Goal: Information Seeking & Learning: Find contact information

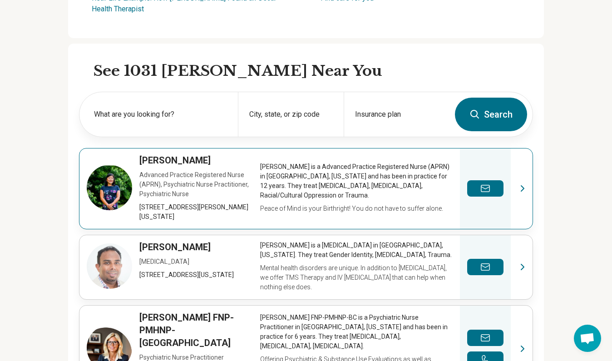
scroll to position [333, 0]
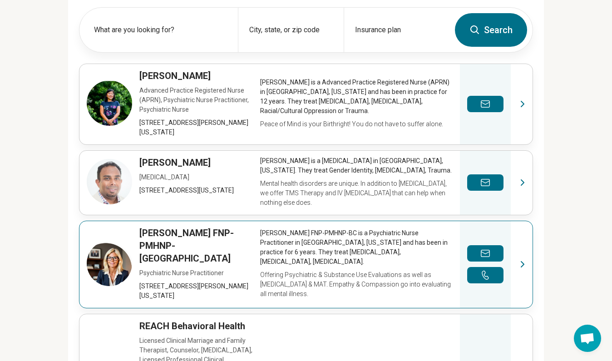
click at [102, 221] on link "View profile" at bounding box center [306, 264] width 453 height 87
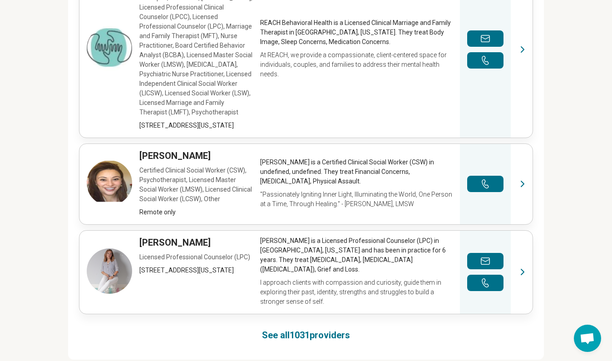
scroll to position [0, 0]
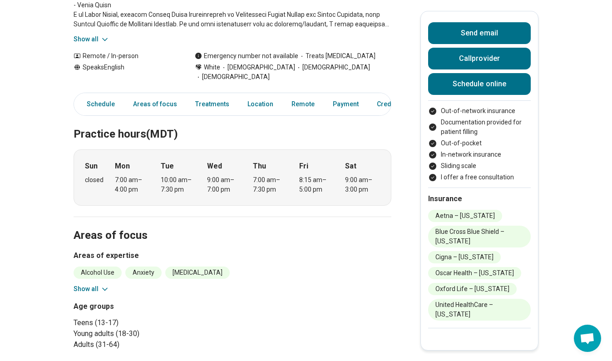
scroll to position [249, 0]
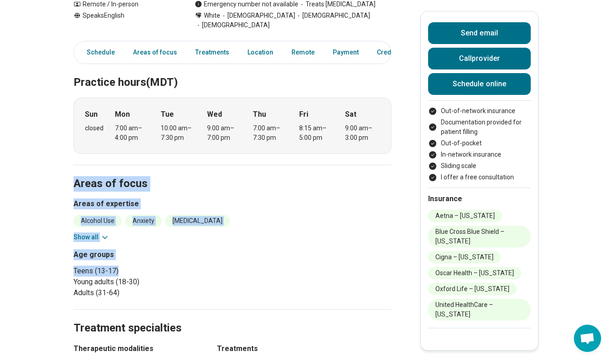
drag, startPoint x: 276, startPoint y: 249, endPoint x: 73, endPoint y: 169, distance: 217.5
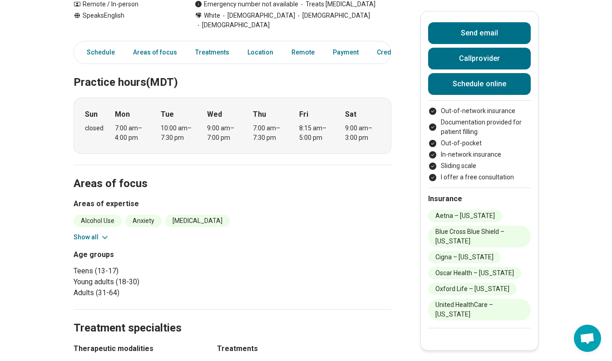
click at [246, 274] on div "Age groups Teens (13-17) Young adults (18-30) Adults (31-64)" at bounding box center [233, 273] width 318 height 49
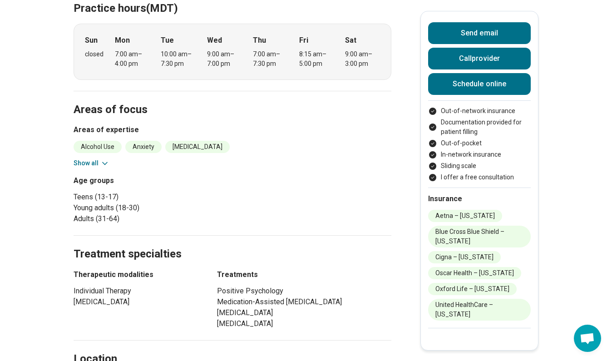
scroll to position [0, 0]
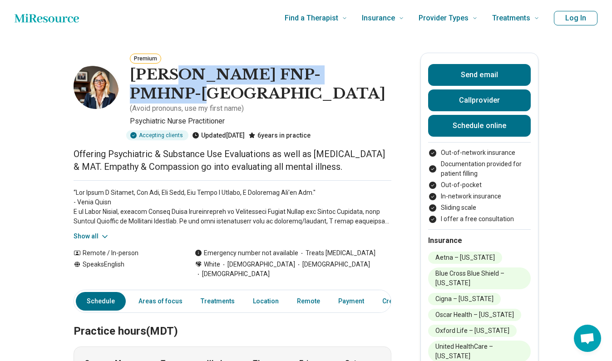
drag, startPoint x: 170, startPoint y: 80, endPoint x: 278, endPoint y: 99, distance: 110.2
click at [274, 94] on div "[PERSON_NAME] FNP-PMHNP-[GEOGRAPHIC_DATA] ( Avoid pronouns, use my first name )" at bounding box center [261, 89] width 262 height 49
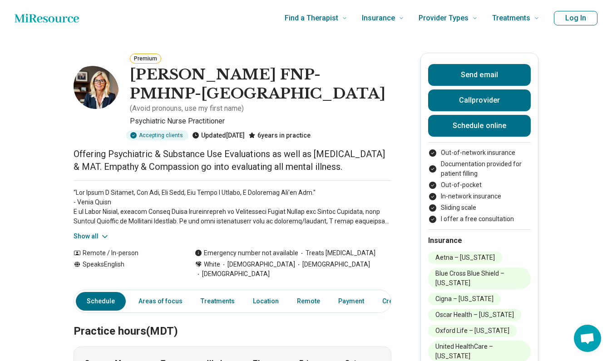
click at [283, 116] on p "Psychiatric Nurse Practitioner" at bounding box center [261, 121] width 262 height 11
click at [149, 59] on button "Premium" at bounding box center [145, 59] width 31 height 10
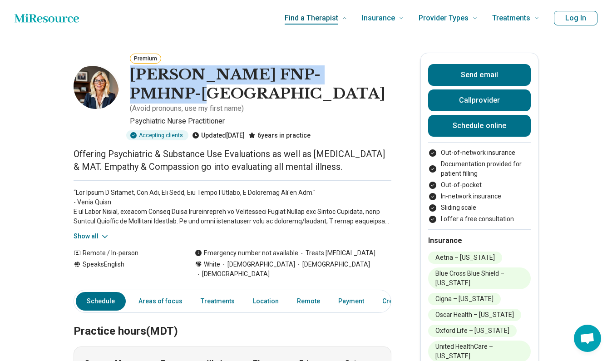
drag, startPoint x: 176, startPoint y: 73, endPoint x: 353, endPoint y: 30, distance: 182.6
click at [374, 76] on div "Premium [PERSON_NAME] FNP-PMHNP-[GEOGRAPHIC_DATA] ( Avoid pronouns, use my firs…" at bounding box center [233, 97] width 318 height 88
